Goal: Check status: Check status

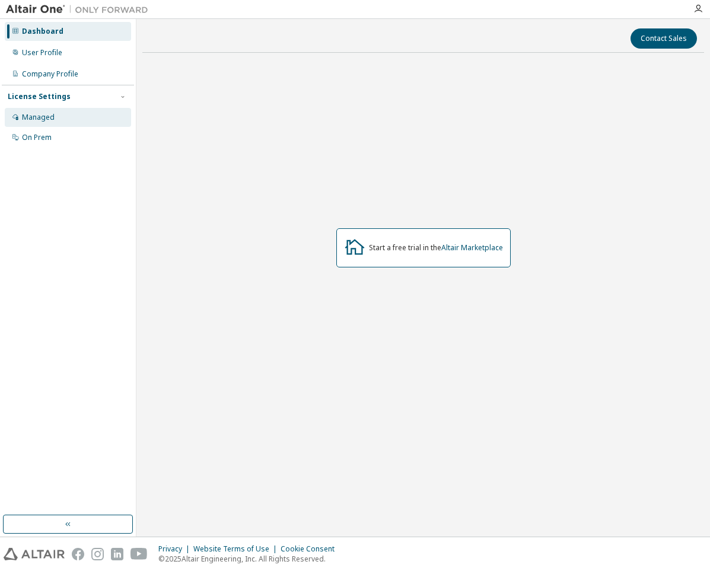
click at [67, 117] on div "Managed" at bounding box center [68, 117] width 126 height 19
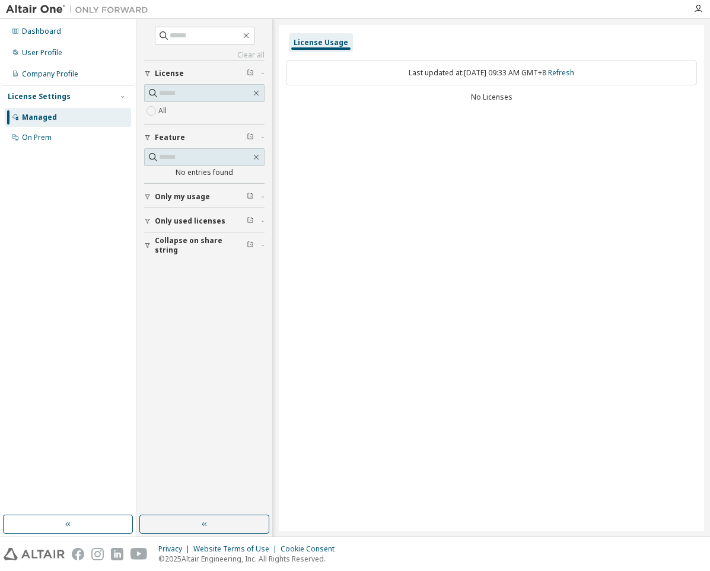
click at [176, 191] on button "Only my usage" at bounding box center [204, 197] width 120 height 26
click at [180, 257] on span "Only used licenses" at bounding box center [190, 255] width 71 height 9
click at [173, 257] on span "Only used licenses" at bounding box center [190, 255] width 71 height 9
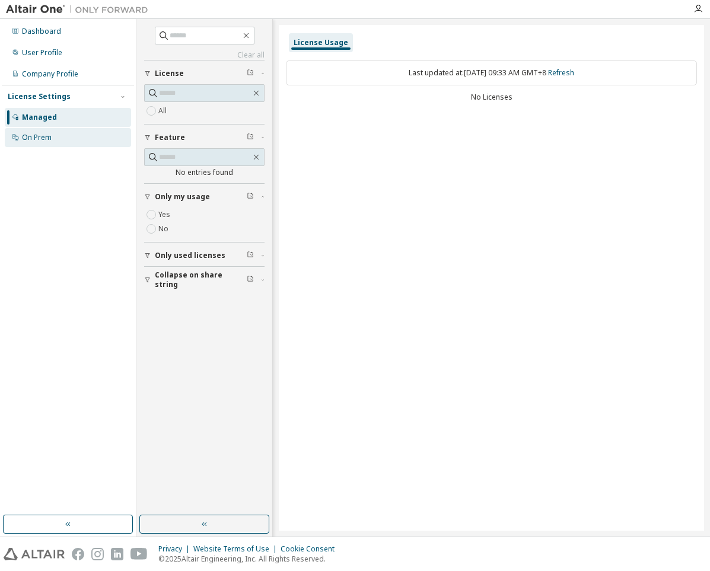
click at [37, 138] on div "On Prem" at bounding box center [37, 137] width 30 height 9
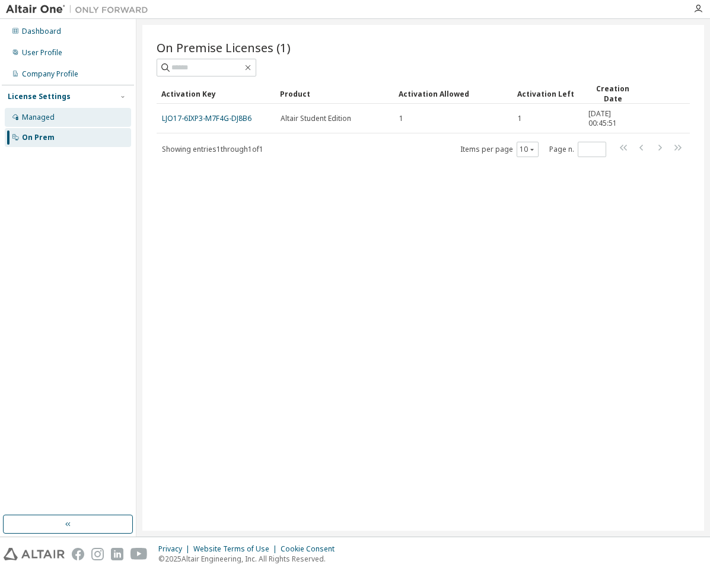
click at [39, 120] on div "Managed" at bounding box center [38, 117] width 33 height 9
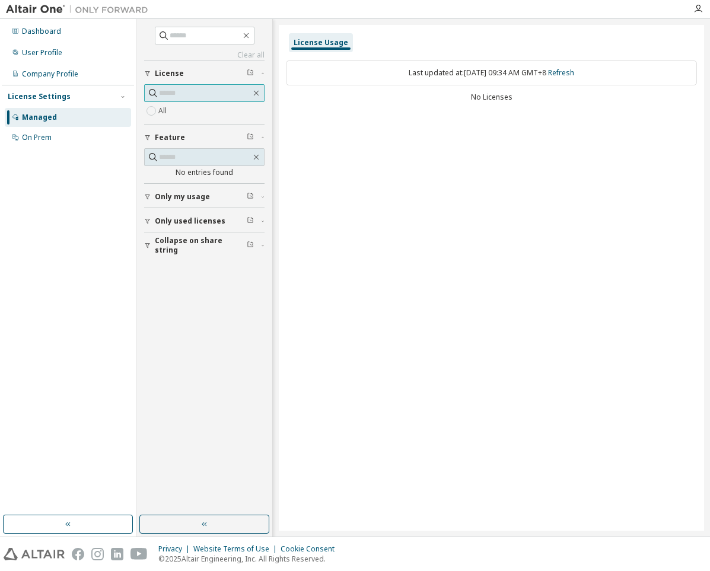
click at [207, 93] on input "text" at bounding box center [205, 93] width 92 height 12
click at [330, 36] on div "License Usage" at bounding box center [321, 42] width 64 height 19
click at [517, 88] on div "Last updated at: Wed 2025-10-01 09:34 AM GMT+8 Refresh No Licenses" at bounding box center [491, 82] width 411 height 58
click at [570, 75] on link "Refresh" at bounding box center [561, 73] width 26 height 10
click at [354, 453] on div "License Usage Last updated at: Wed 2025-10-01 09:38 AM GMT+8 Refresh No Licenses" at bounding box center [491, 278] width 425 height 506
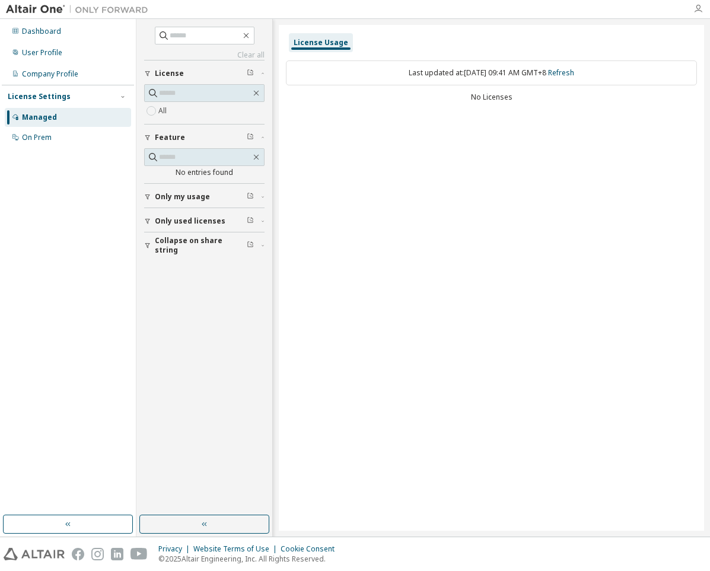
click at [701, 11] on icon "button" at bounding box center [697, 8] width 9 height 9
